Goal: Use online tool/utility

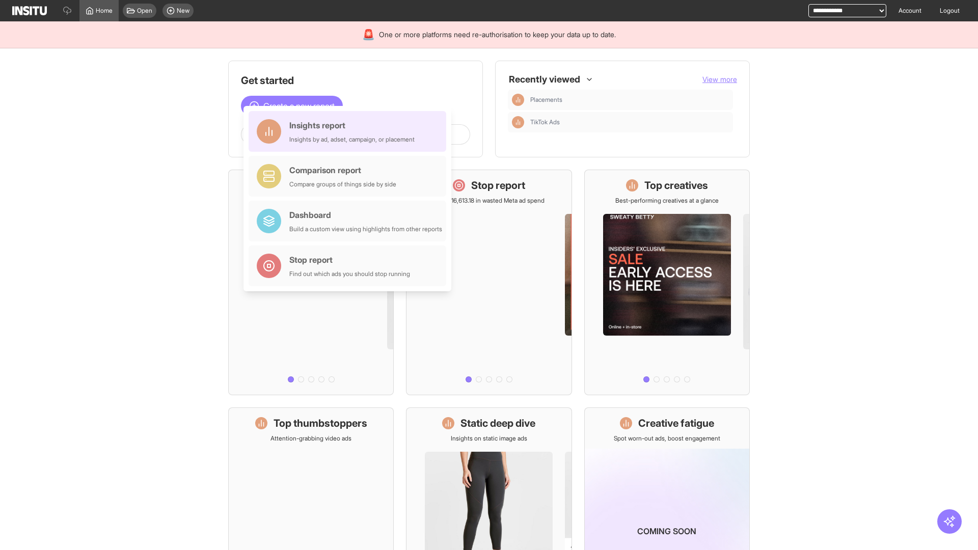
click at [350, 131] on div "Insights report Insights by ad, adset, campaign, or placement" at bounding box center [351, 131] width 125 height 24
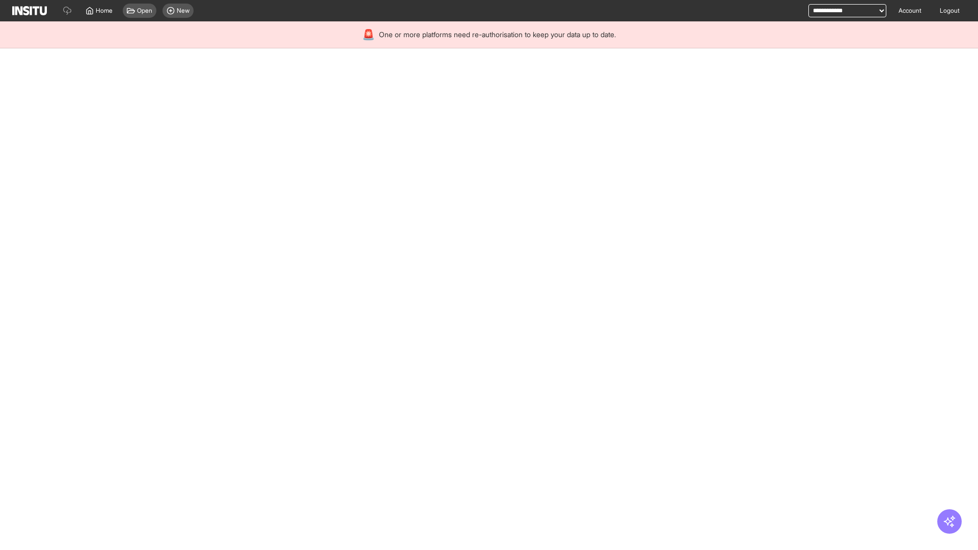
select select "**"
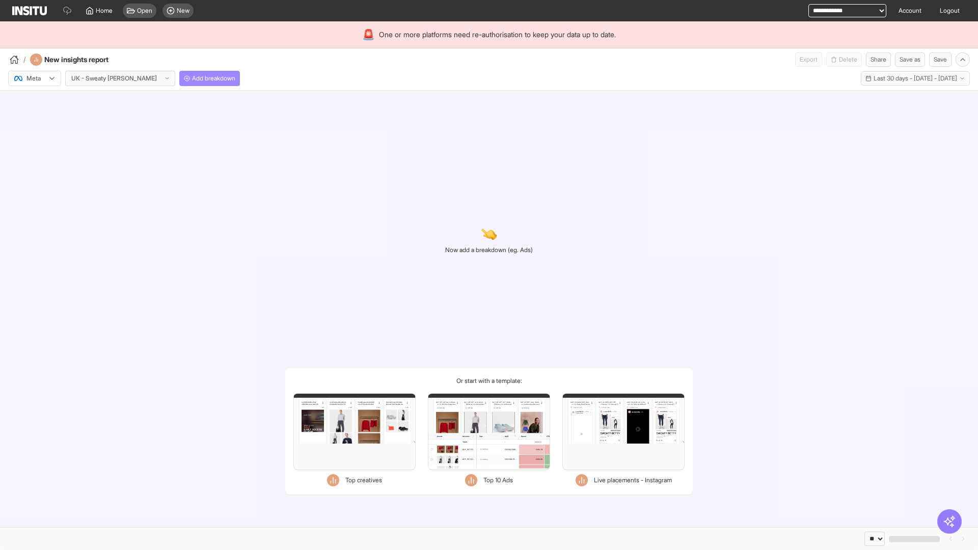
click at [192, 78] on span "Add breakdown" at bounding box center [213, 78] width 43 height 8
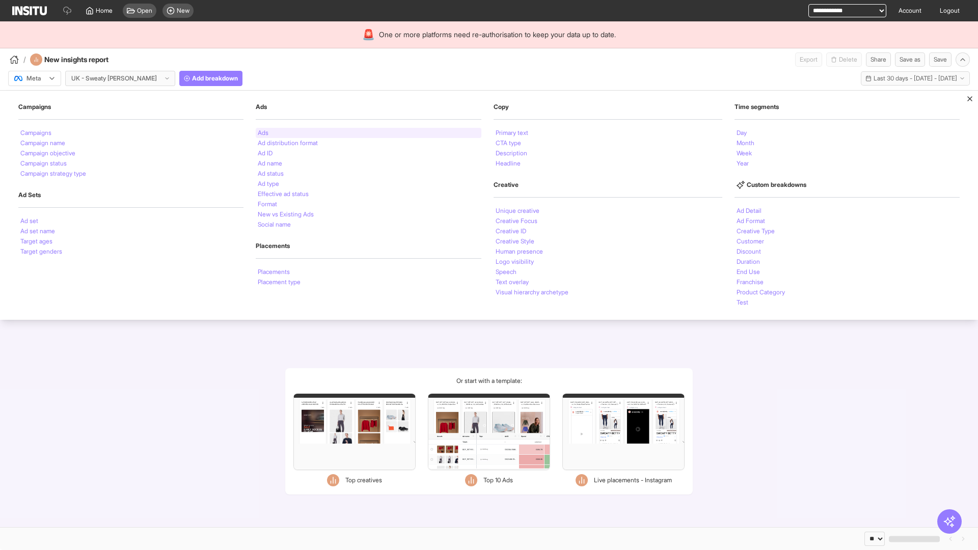
click at [262, 133] on li "Ads" at bounding box center [263, 133] width 11 height 6
